Goal: Information Seeking & Learning: Learn about a topic

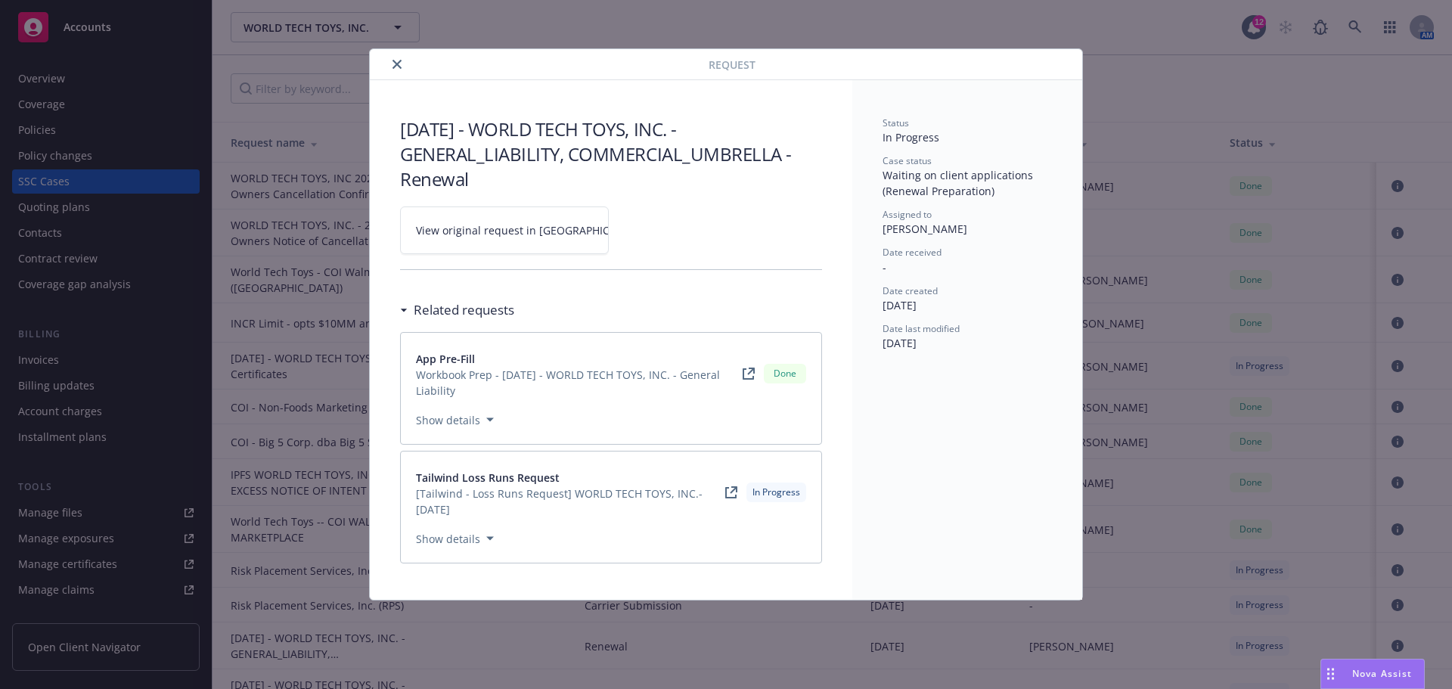
click at [401, 65] on icon "close" at bounding box center [396, 64] width 9 height 9
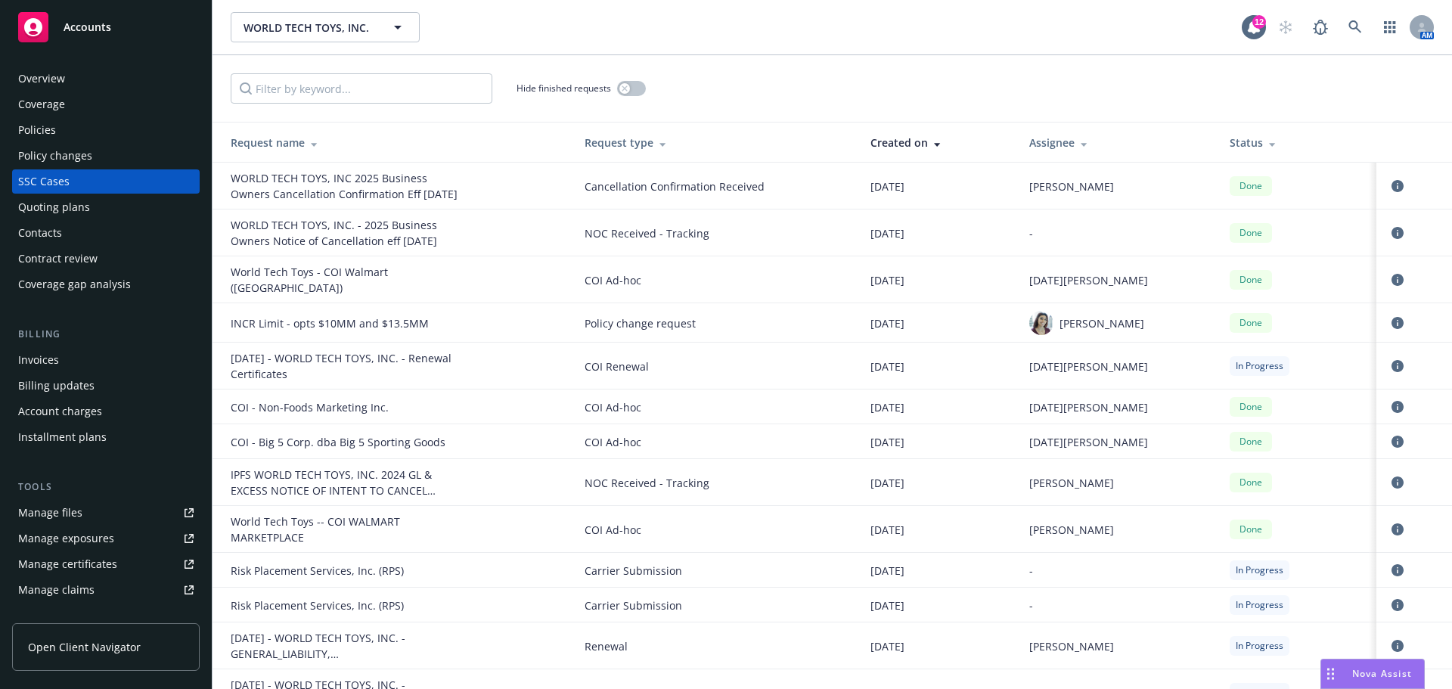
click at [96, 91] on div "Overview" at bounding box center [105, 79] width 175 height 24
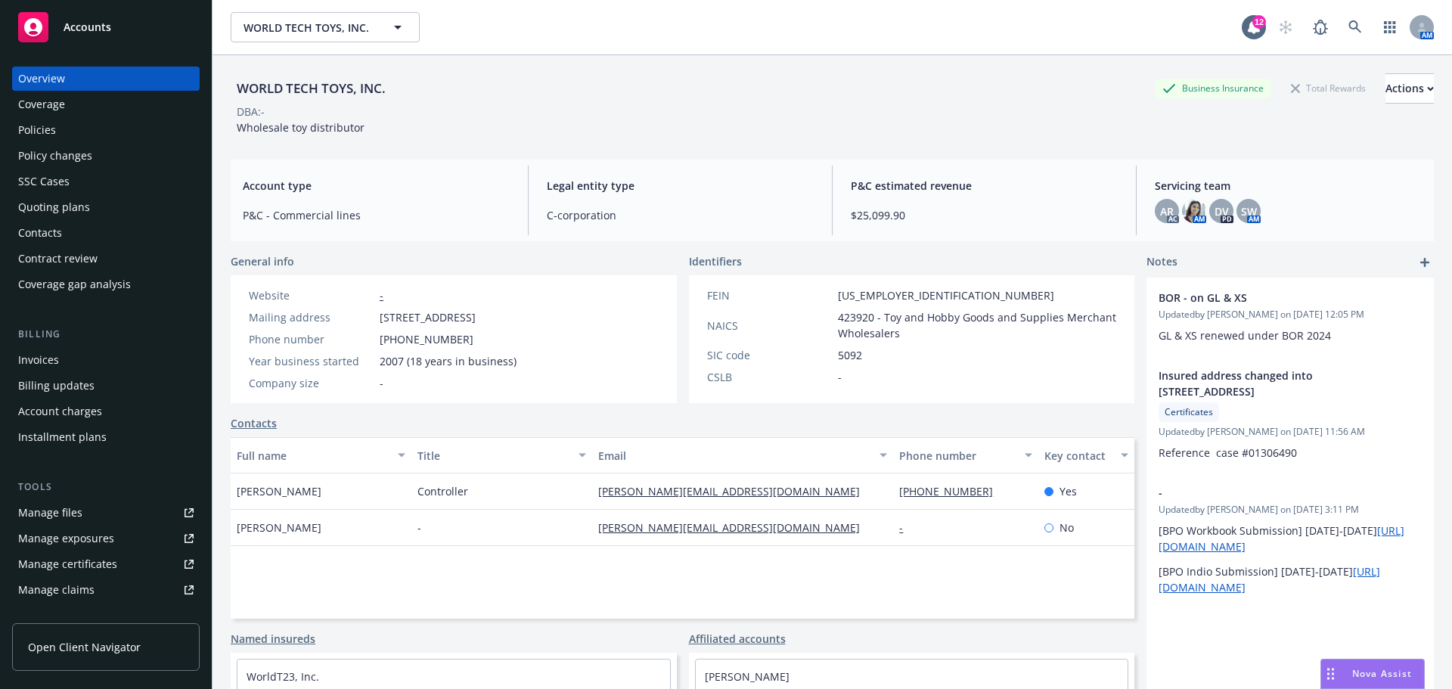
click at [304, 499] on span "Tom Kulikowski" at bounding box center [279, 491] width 85 height 16
click at [315, 507] on div "Tom Kulikowski" at bounding box center [321, 491] width 181 height 36
click at [319, 507] on div "Tom Kulikowski" at bounding box center [321, 491] width 181 height 36
click at [320, 394] on div "Website - Mailing address 28777 Witherspoon Parkway, Valencia, CA, 91355 Phone …" at bounding box center [383, 339] width 304 height 128
click at [321, 431] on div "Contacts" at bounding box center [683, 423] width 904 height 16
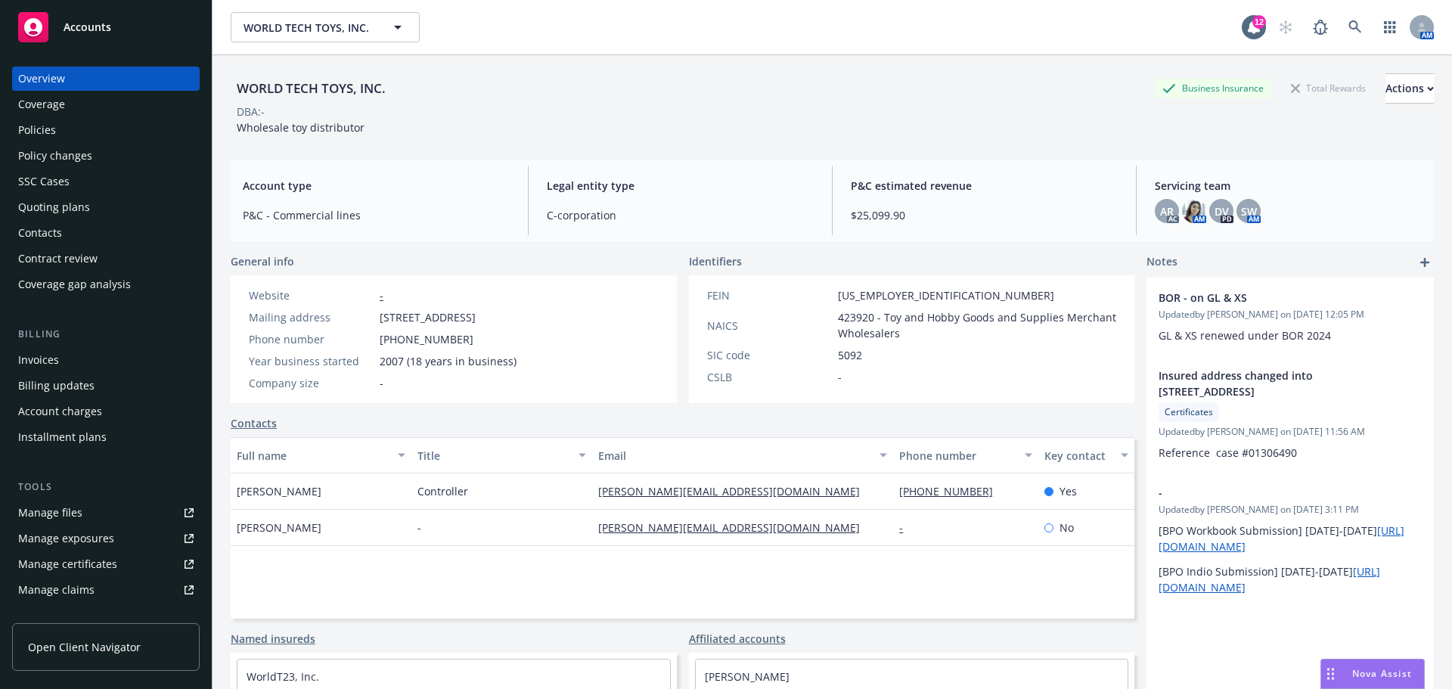
drag, startPoint x: 234, startPoint y: 497, endPoint x: 386, endPoint y: 501, distance: 152.0
click at [386, 501] on div "Tom Kulikowski" at bounding box center [321, 491] width 181 height 36
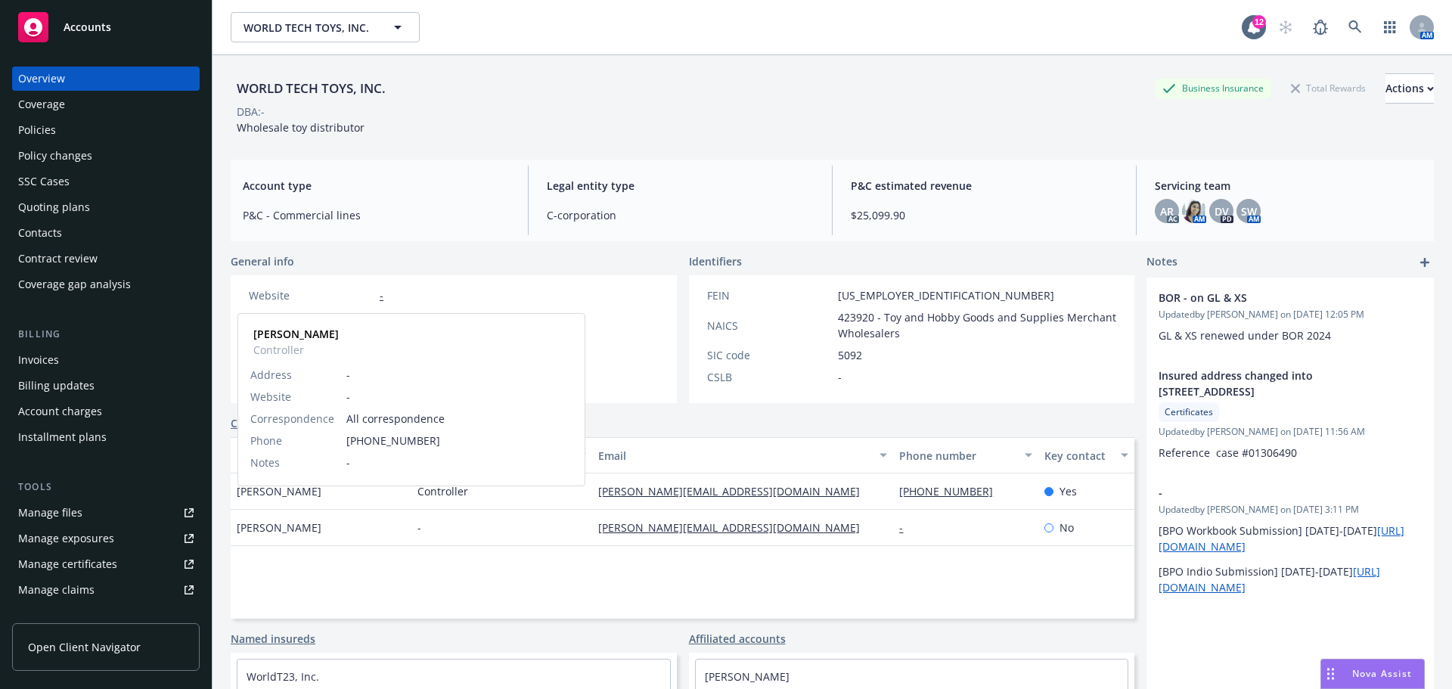
copy span "Tom Kulikowski"
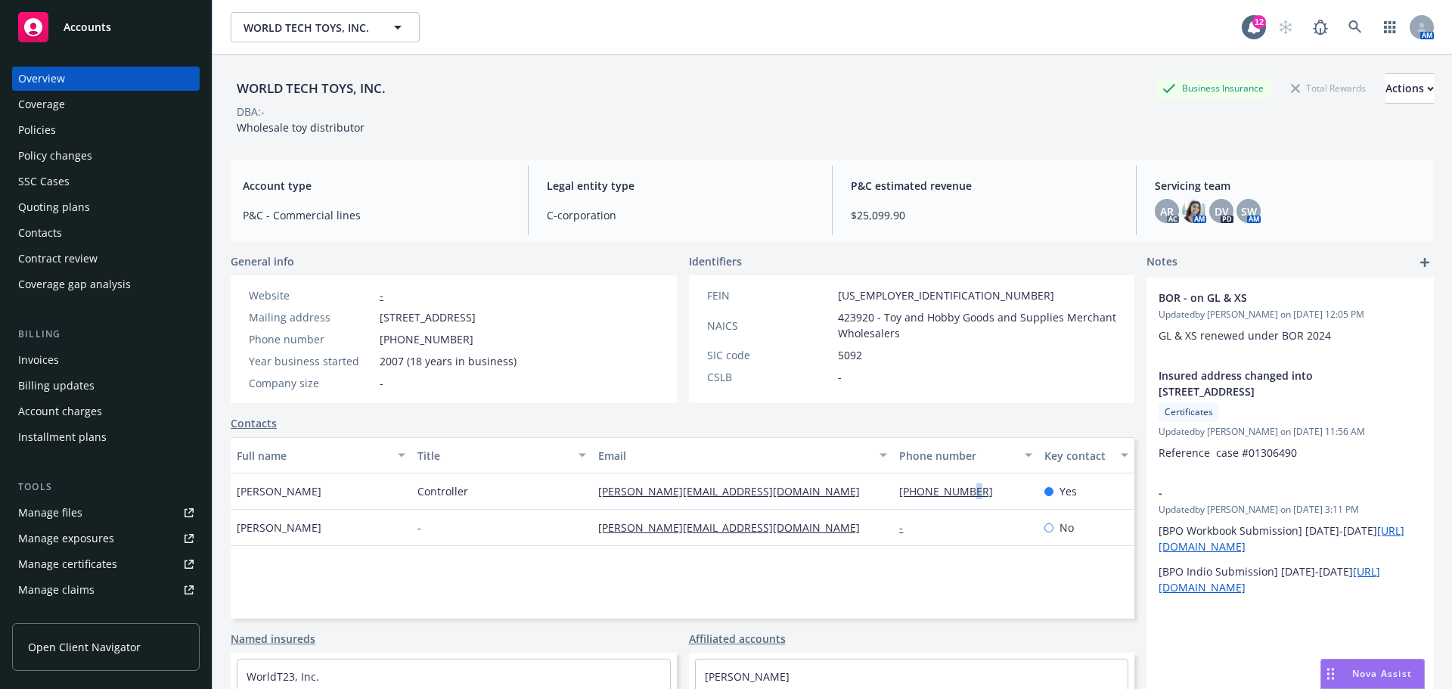
click at [955, 510] on div "818-477-0755" at bounding box center [965, 491] width 144 height 36
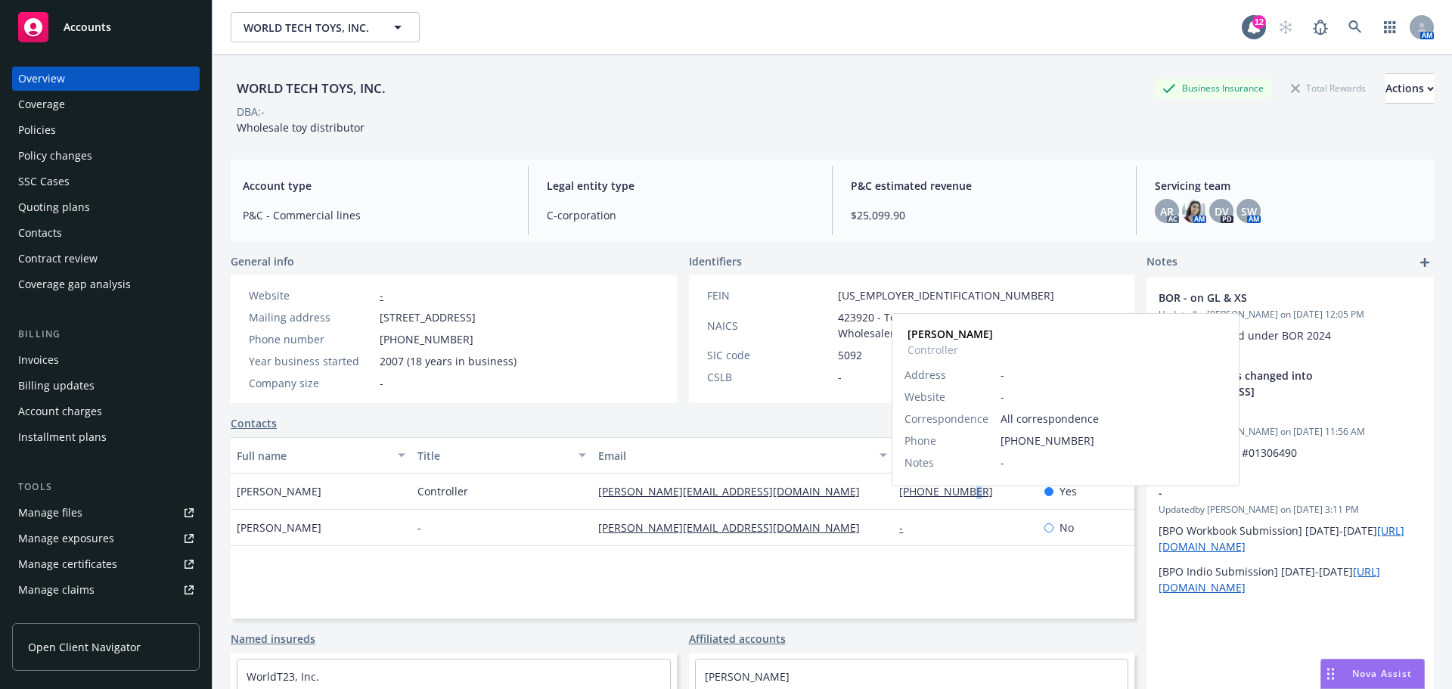
click at [968, 498] on link "818-477-0755" at bounding box center [952, 491] width 106 height 14
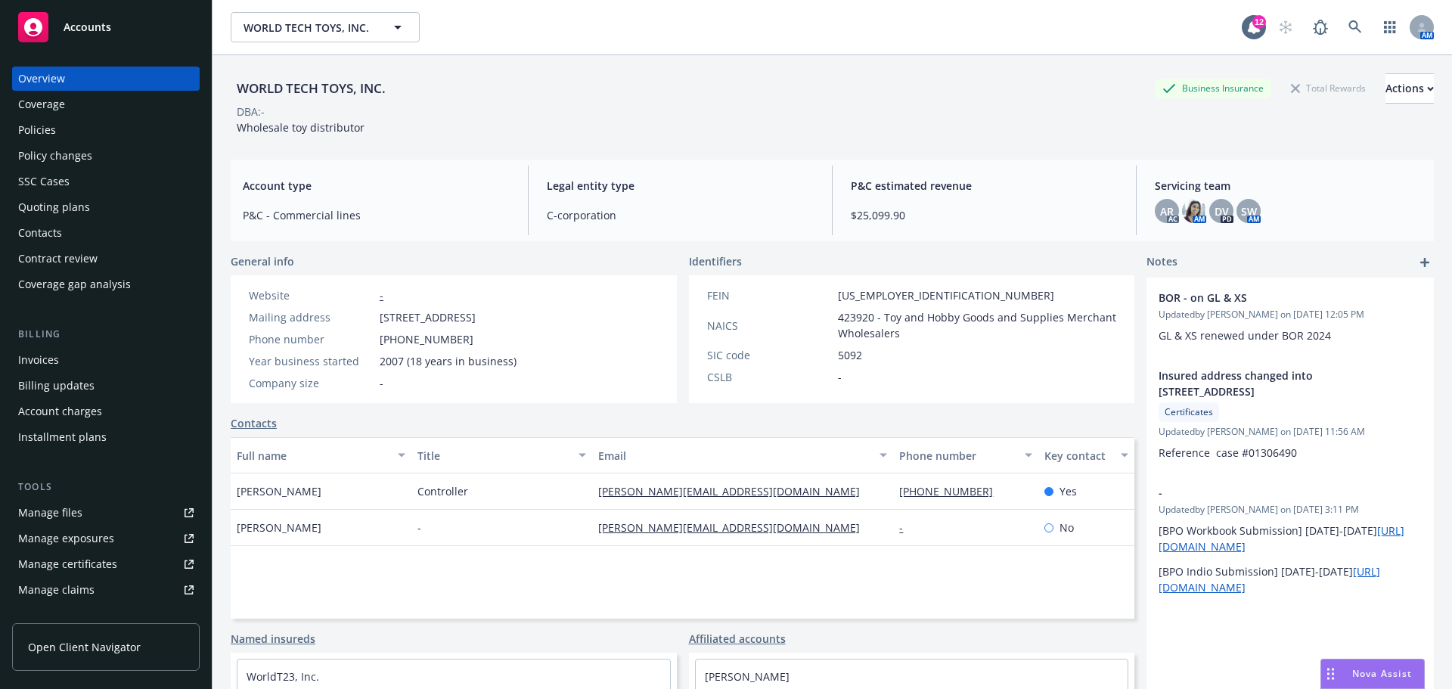
click at [929, 647] on div "Affiliated accounts" at bounding box center [912, 639] width 446 height 16
click at [915, 643] on div "Affiliated accounts" at bounding box center [912, 639] width 446 height 16
click at [917, 636] on div "General info Website - Mailing address 28777 Witherspoon Parkway, Valencia, CA,…" at bounding box center [683, 533] width 904 height 560
drag, startPoint x: 882, startPoint y: 502, endPoint x: 975, endPoint y: 506, distance: 92.3
click at [975, 506] on div "Tom Kulikowski Controller tom@worldtechtoys.com 818-477-0755 Yes" at bounding box center [683, 491] width 904 height 36
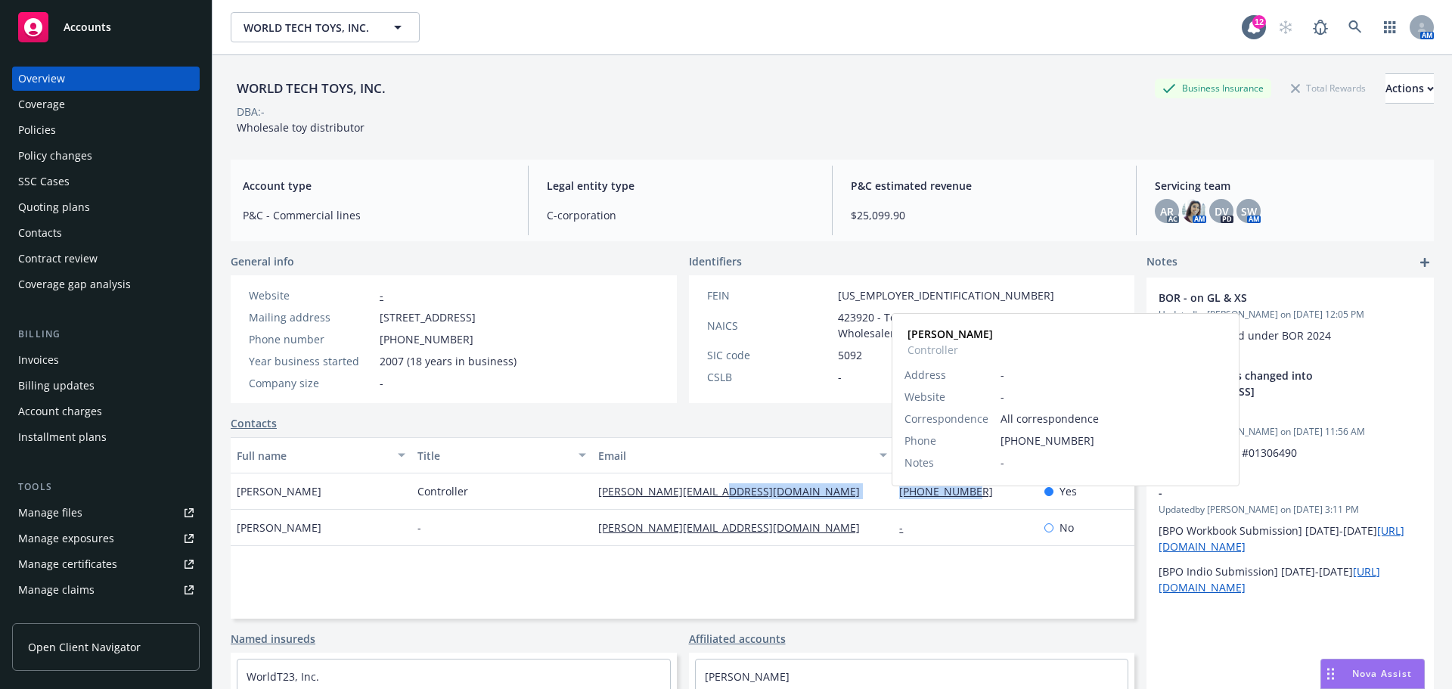
copy div "818-477-0755"
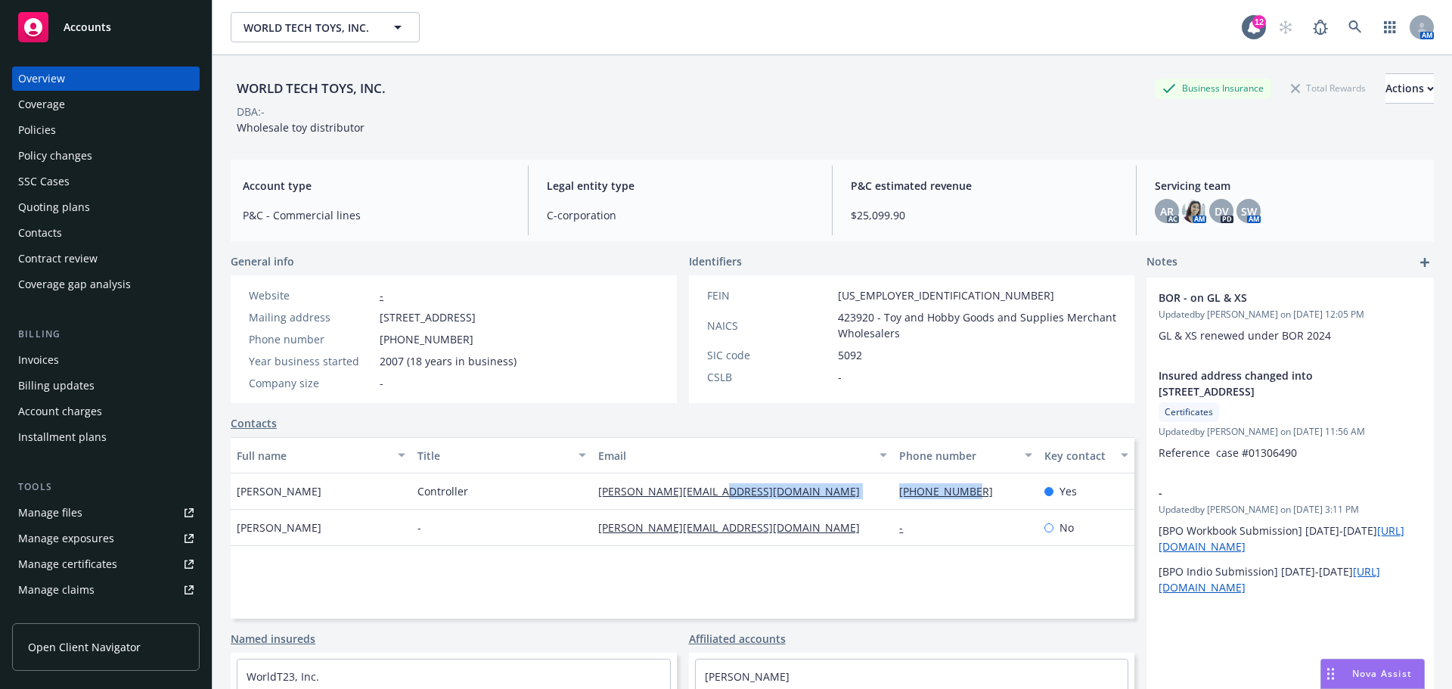
click at [93, 141] on div "Policies" at bounding box center [105, 130] width 175 height 24
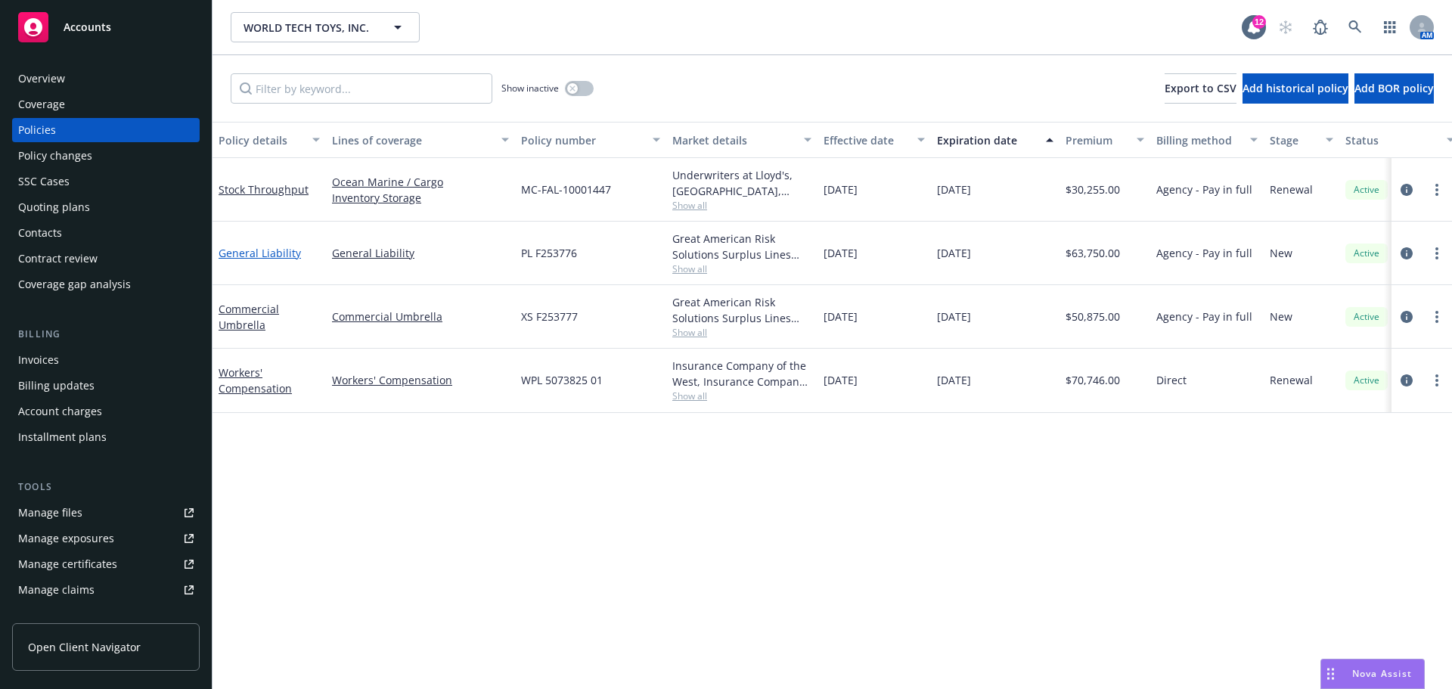
click at [247, 260] on link "General Liability" at bounding box center [260, 253] width 82 height 14
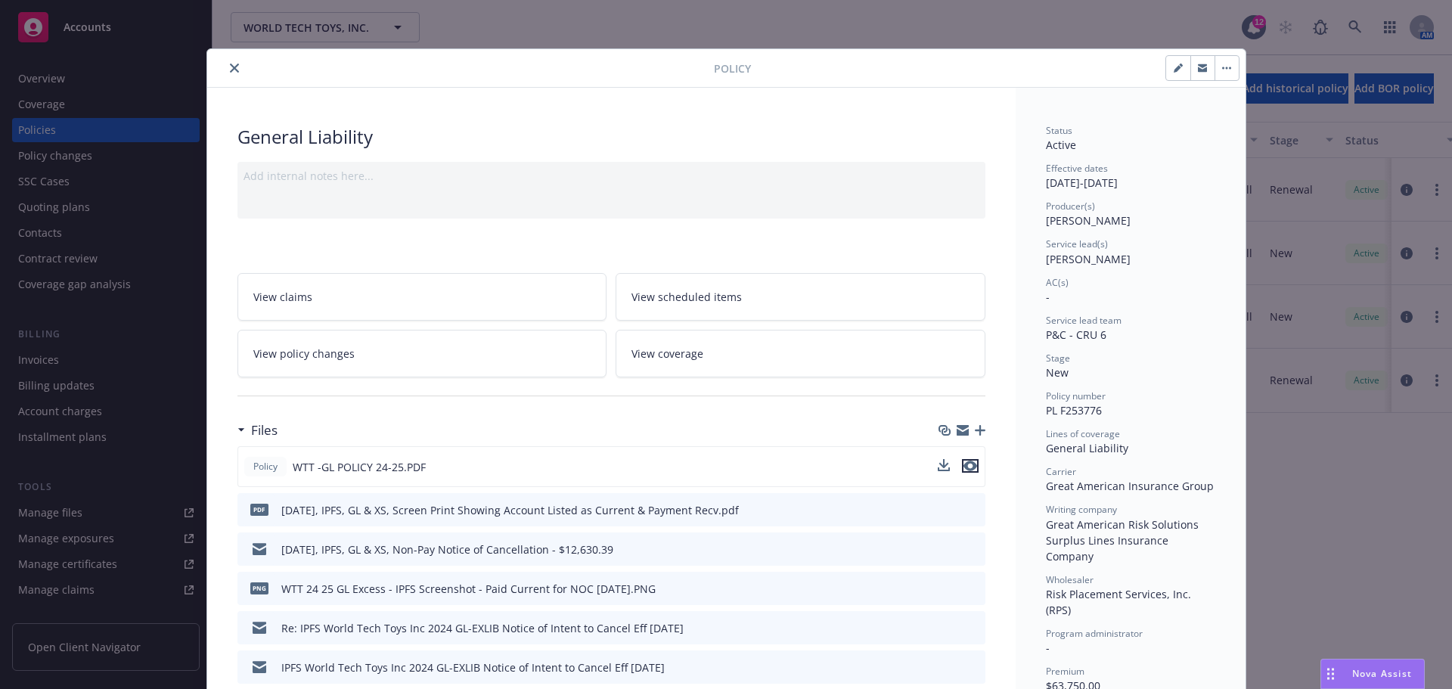
click at [964, 471] on icon "preview file" at bounding box center [970, 466] width 14 height 11
click at [231, 73] on icon "close" at bounding box center [234, 68] width 9 height 9
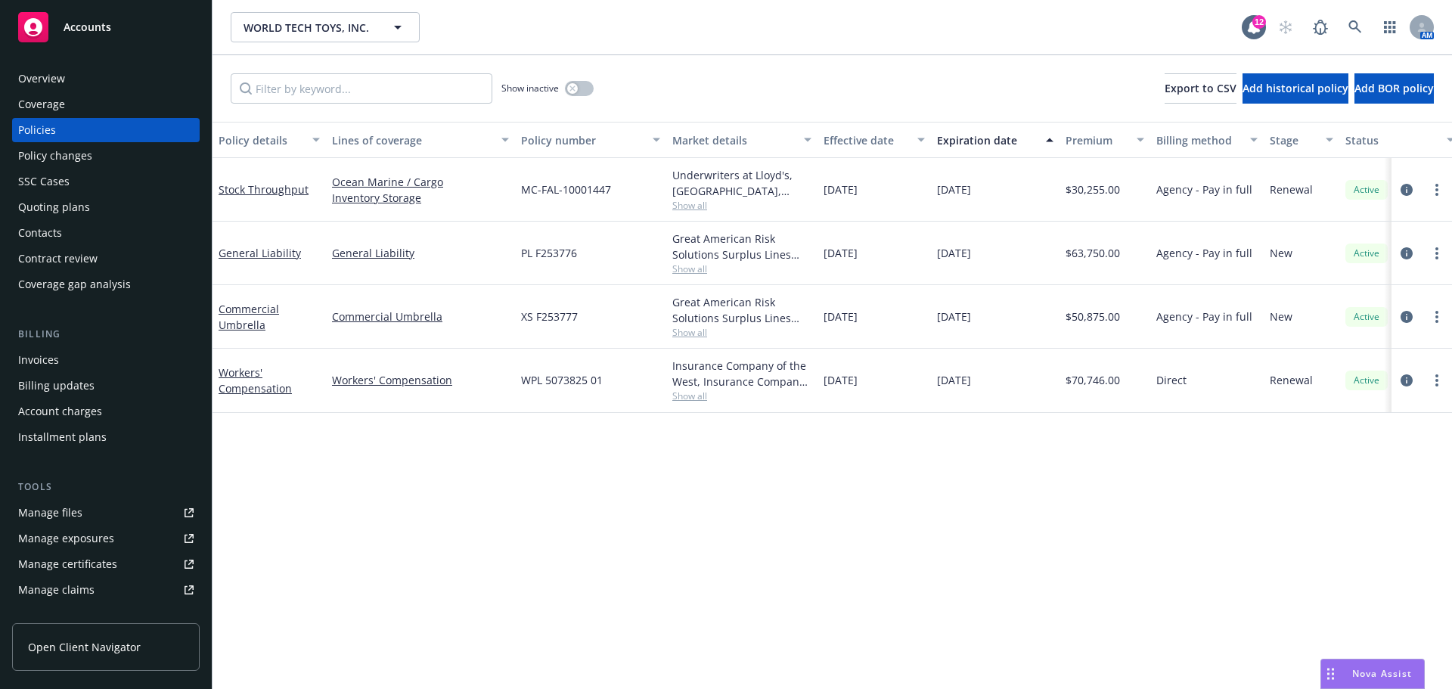
click at [72, 85] on div "Overview" at bounding box center [105, 79] width 175 height 24
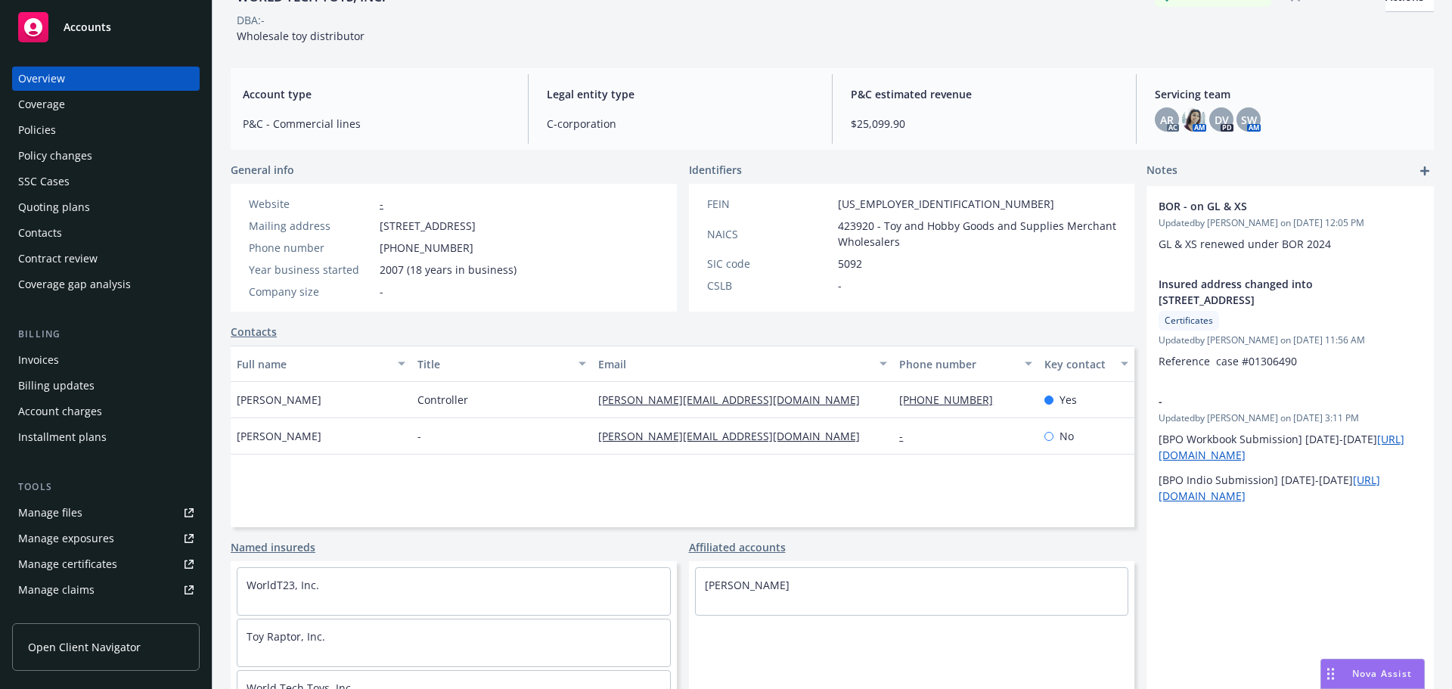
scroll to position [131, 0]
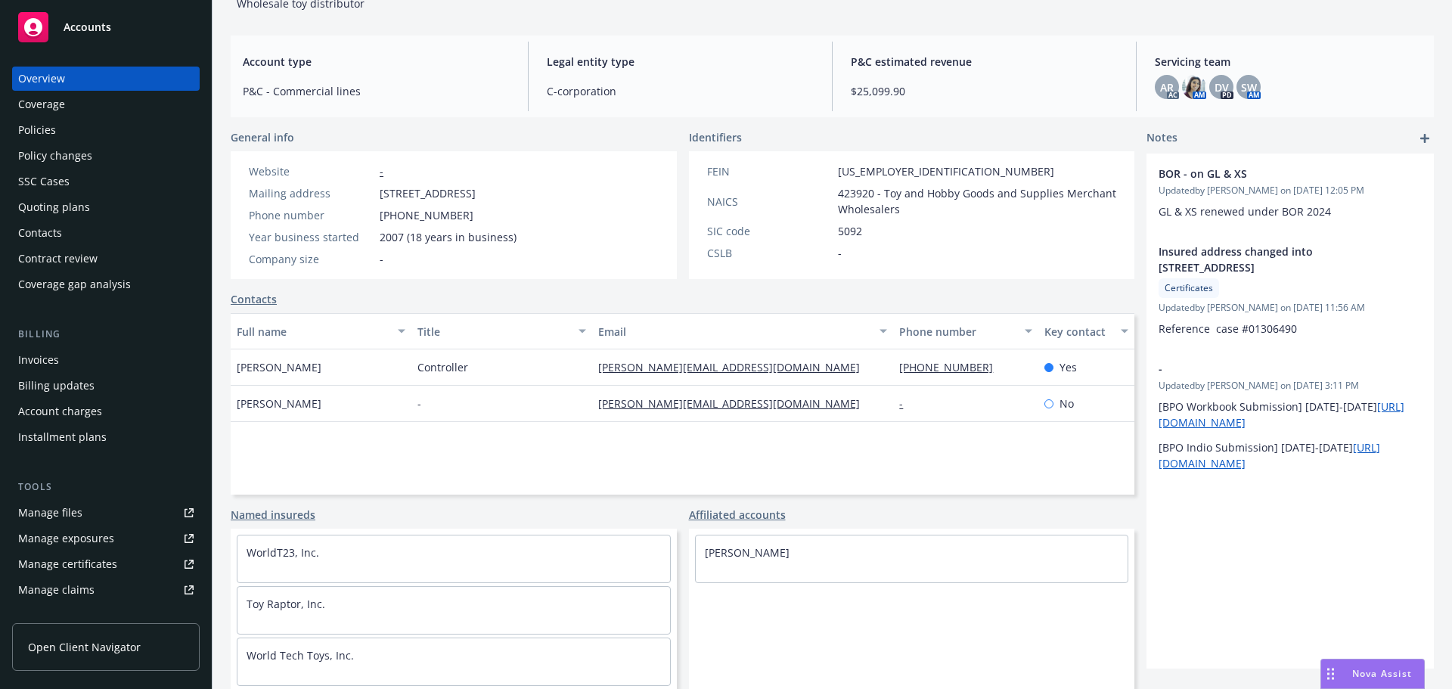
click at [60, 129] on div "Policies" at bounding box center [105, 130] width 175 height 24
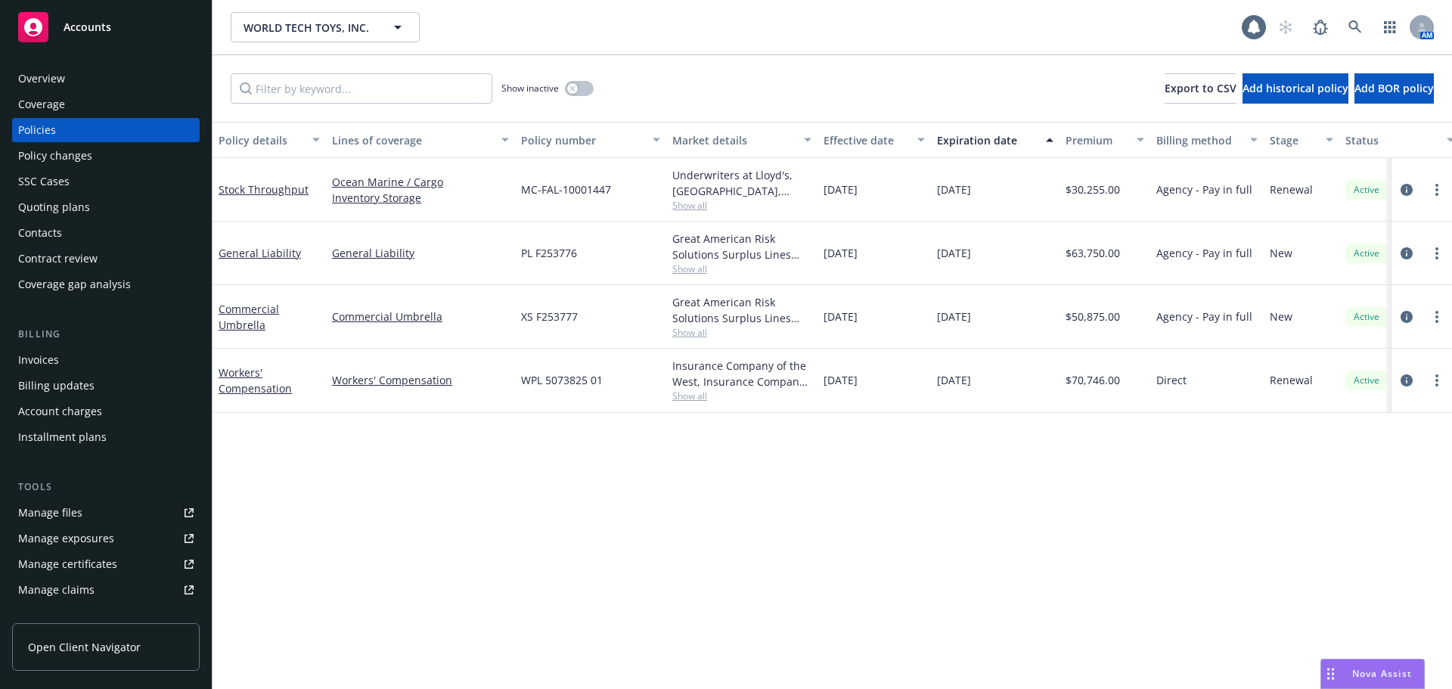
click at [88, 82] on div "Overview" at bounding box center [105, 79] width 175 height 24
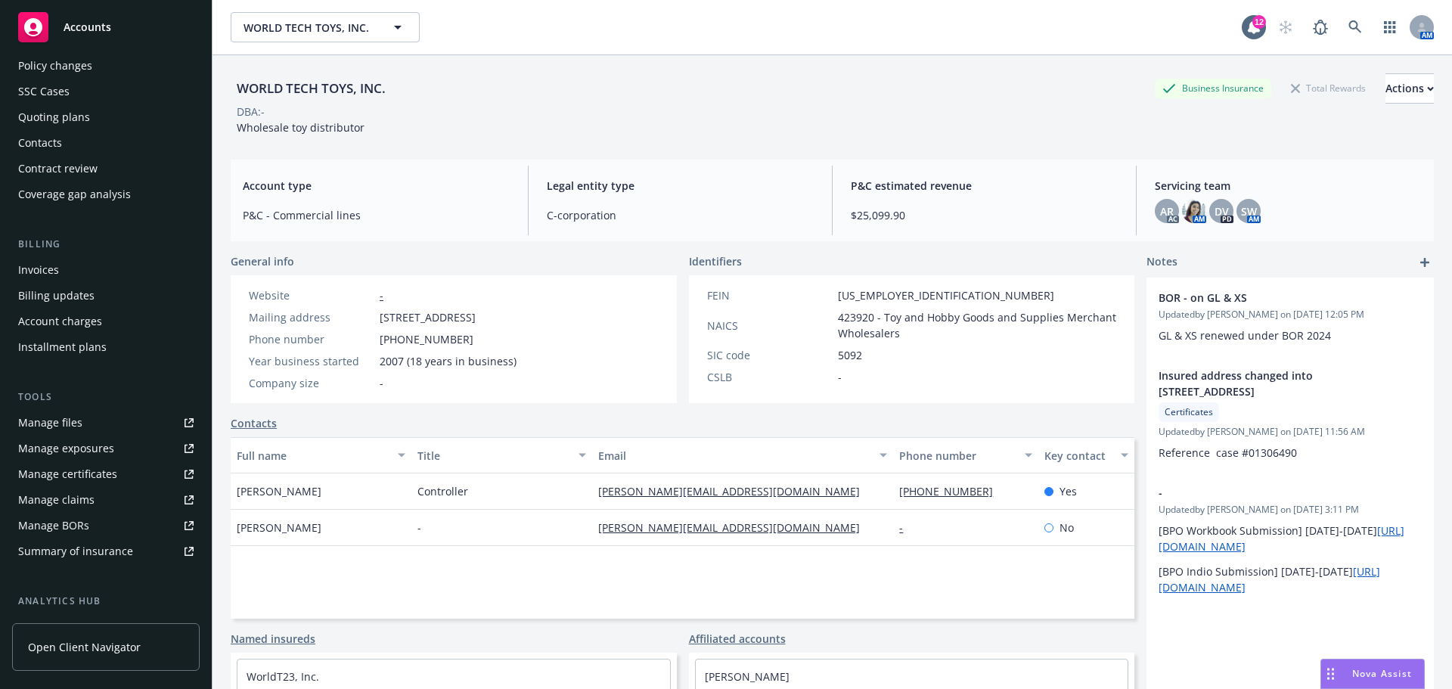
scroll to position [126, 0]
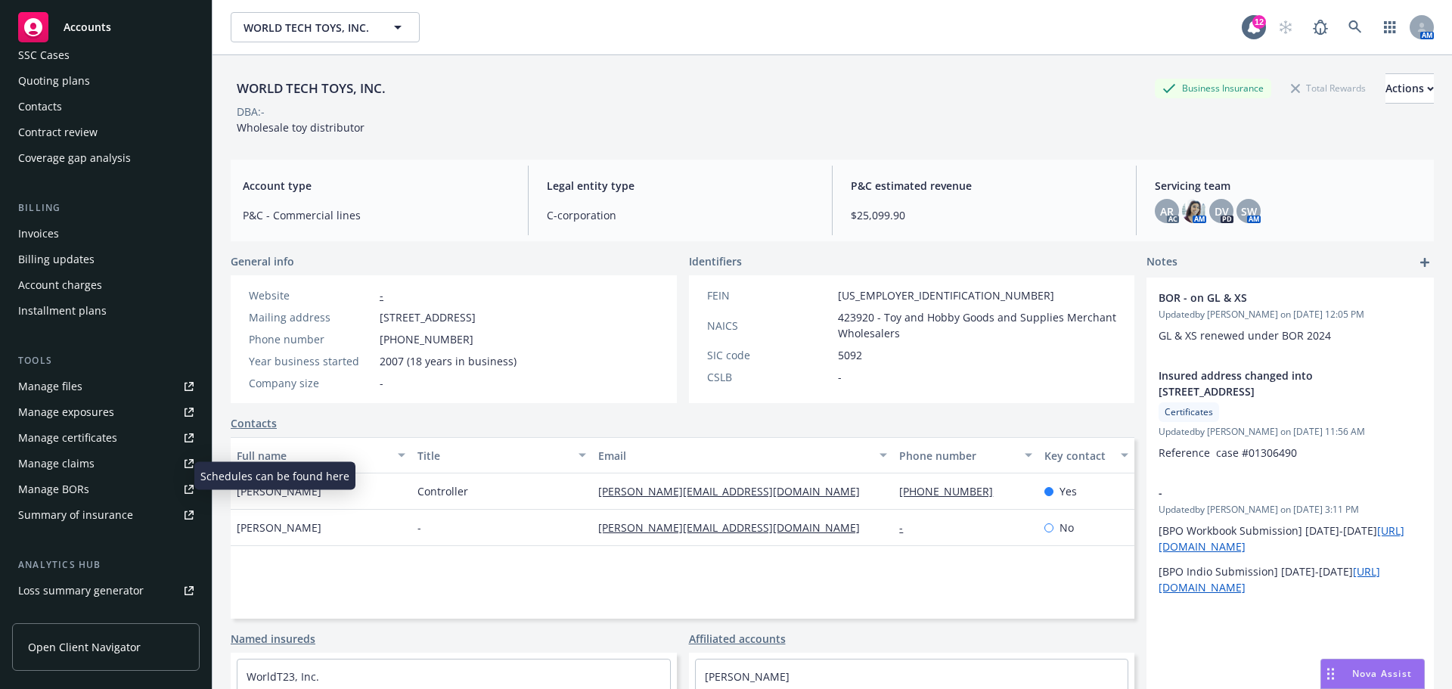
click at [92, 424] on div "Manage exposures" at bounding box center [66, 412] width 96 height 24
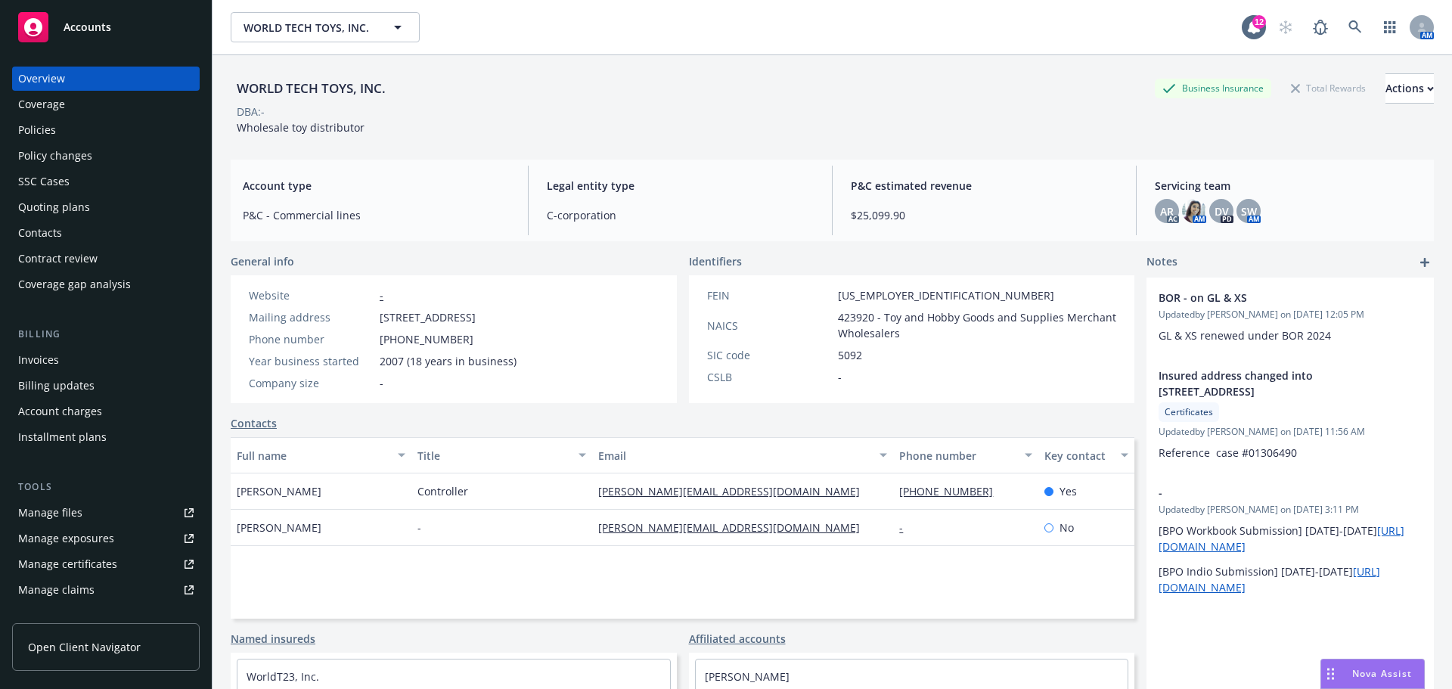
click at [106, 135] on div "Policies" at bounding box center [105, 130] width 175 height 24
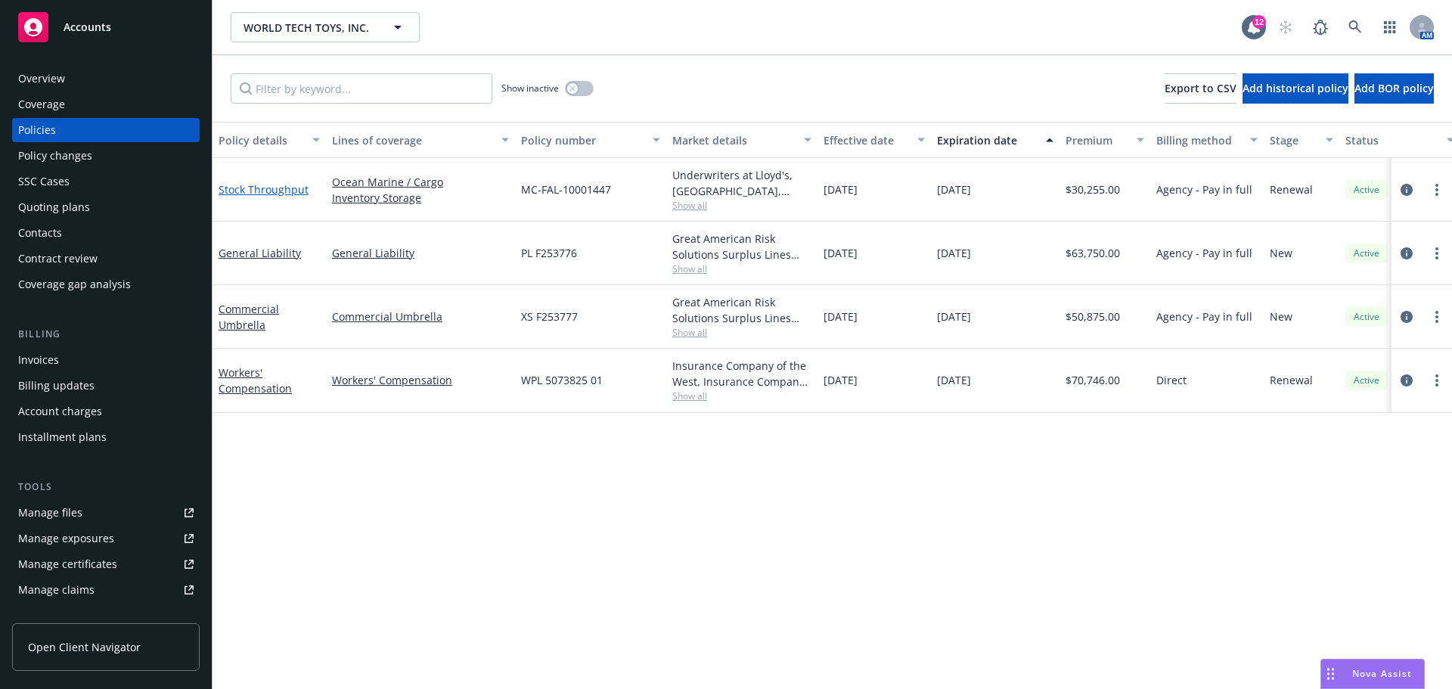
click at [278, 197] on link "Stock Throughput" at bounding box center [264, 189] width 90 height 14
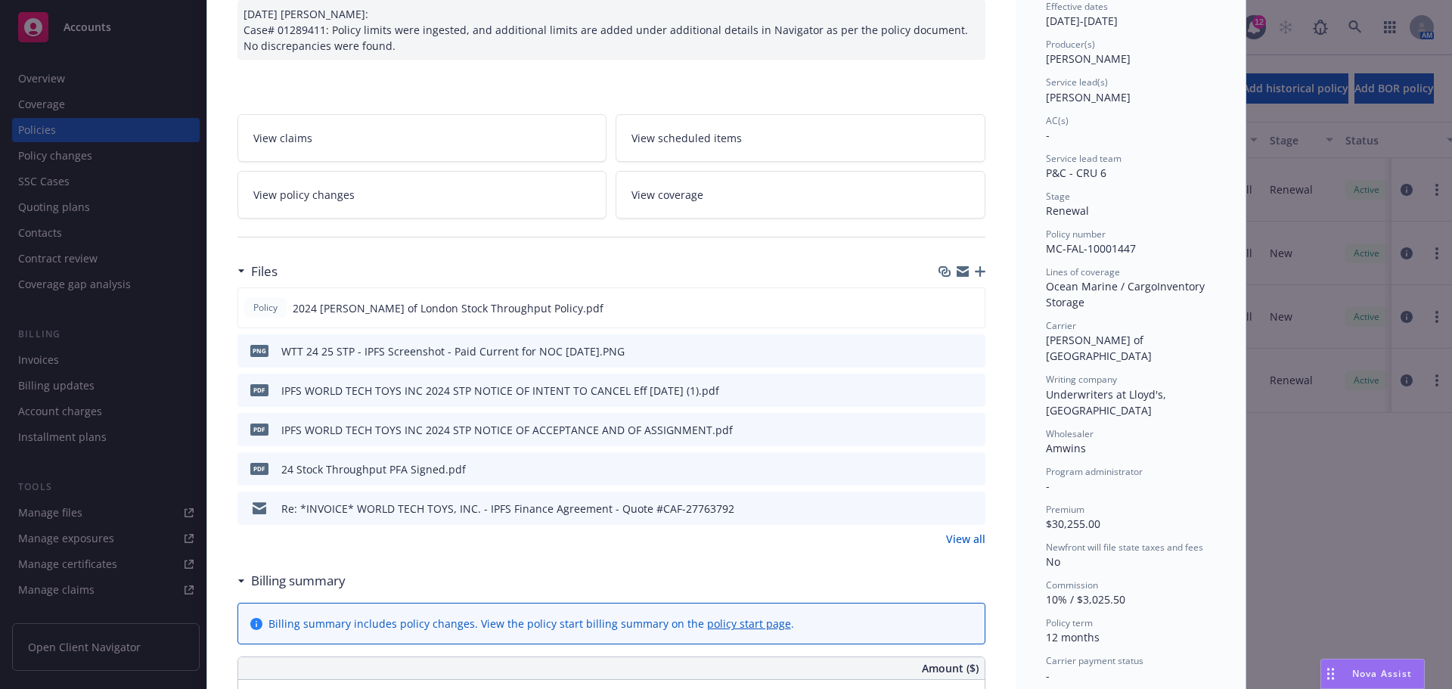
scroll to position [126, 0]
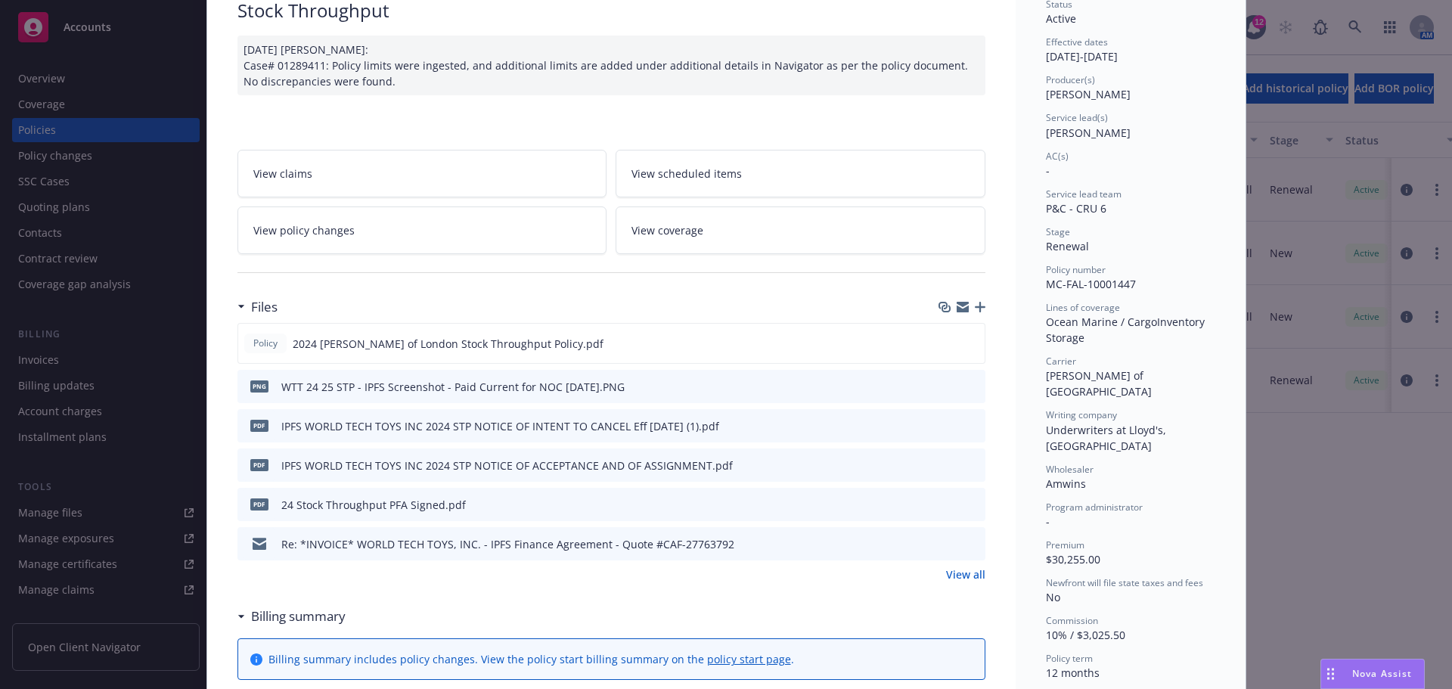
click at [319, 552] on div "Re: *INVOICE* WORLD TECH TOYS, INC. - IPFS Finance Agreement - Quote #CAF-27763…" at bounding box center [507, 544] width 453 height 16
click at [967, 548] on icon "preview file" at bounding box center [971, 543] width 14 height 11
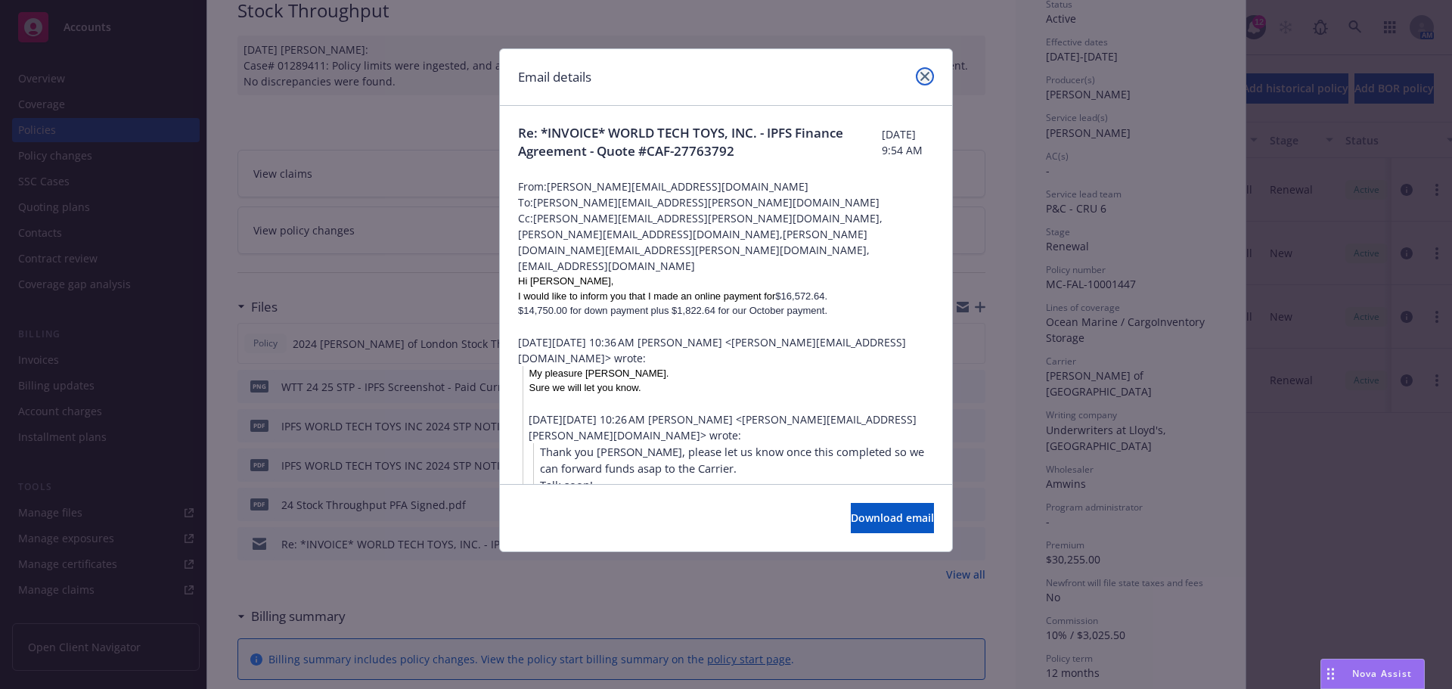
click at [926, 76] on icon "close" at bounding box center [924, 76] width 9 height 9
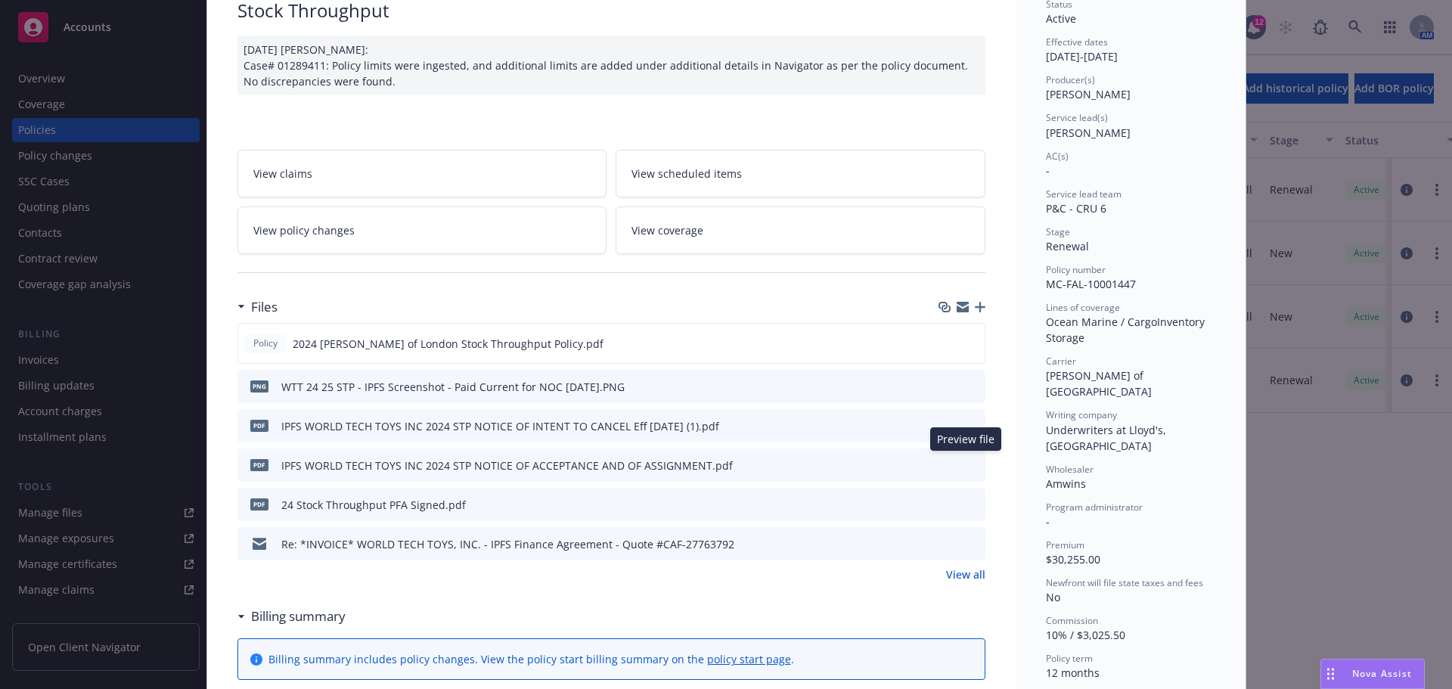
click at [965, 430] on icon "preview file" at bounding box center [971, 425] width 14 height 11
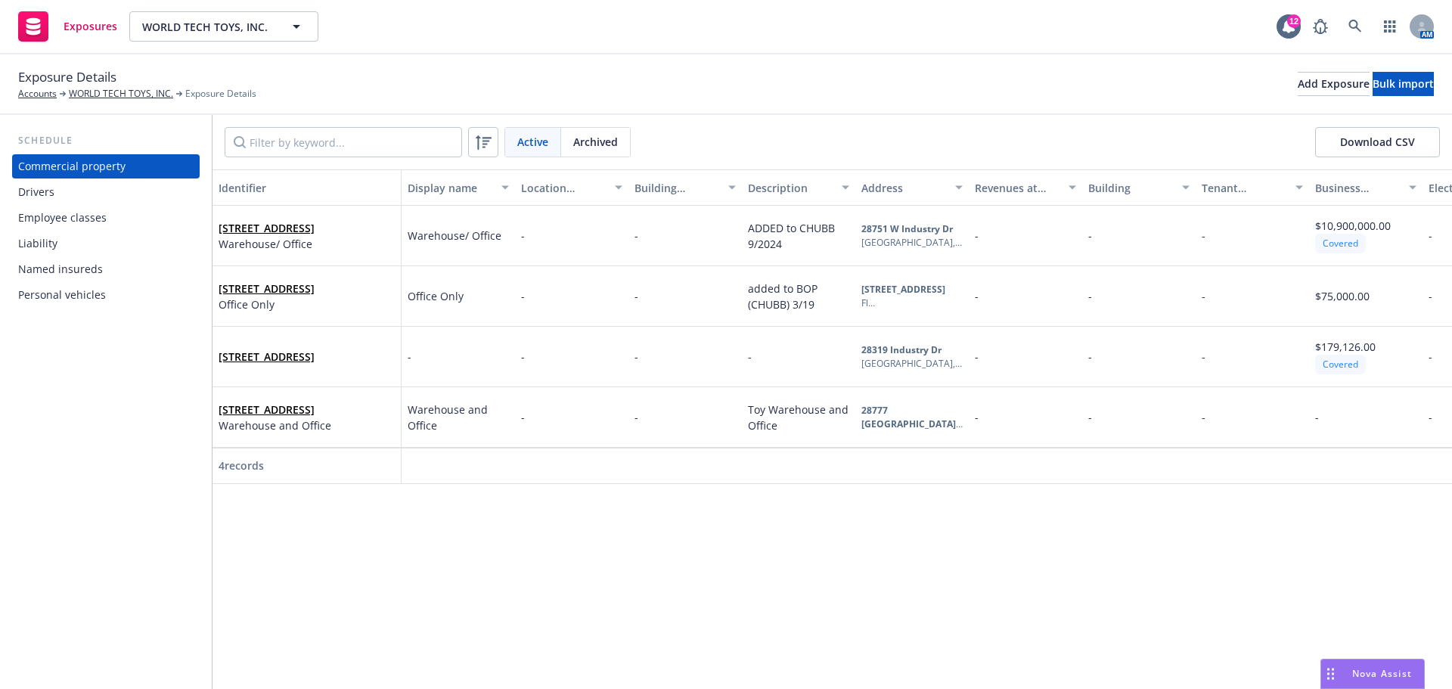
click at [130, 281] on div "Named insureds" at bounding box center [105, 269] width 175 height 24
